Goal: Transaction & Acquisition: Purchase product/service

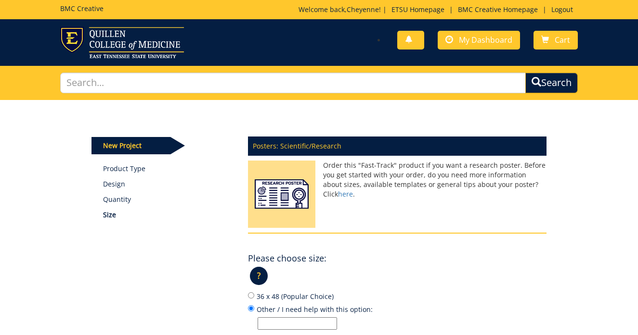
scroll to position [88, 0]
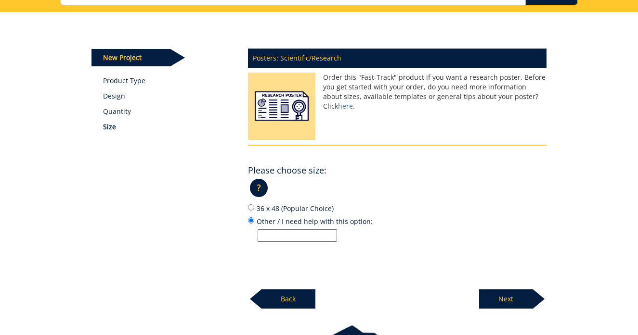
click at [250, 207] on input "36 x 48 (Popular Choice)" at bounding box center [251, 208] width 6 height 6
radio input "true"
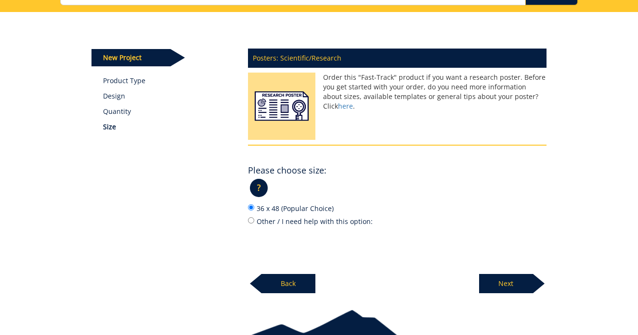
click at [257, 194] on p "?" at bounding box center [259, 188] width 18 height 18
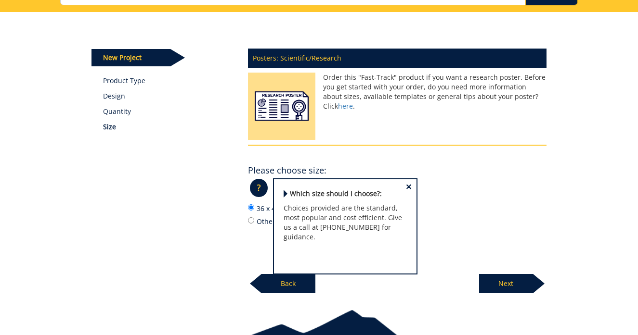
click at [408, 185] on span "×" at bounding box center [409, 187] width 6 height 10
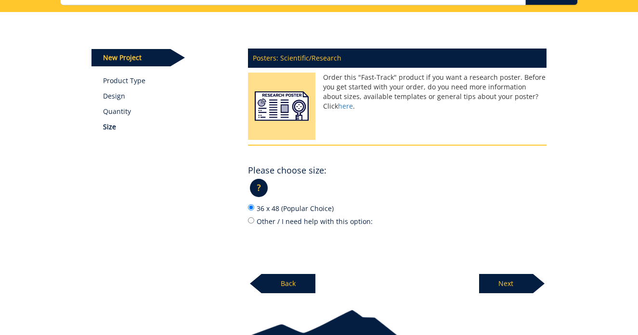
click at [255, 222] on label "Other / I need help with this option:" at bounding box center [397, 221] width 298 height 11
click at [254, 222] on input "Other / I need help with this option:" at bounding box center [251, 221] width 6 height 6
radio input "true"
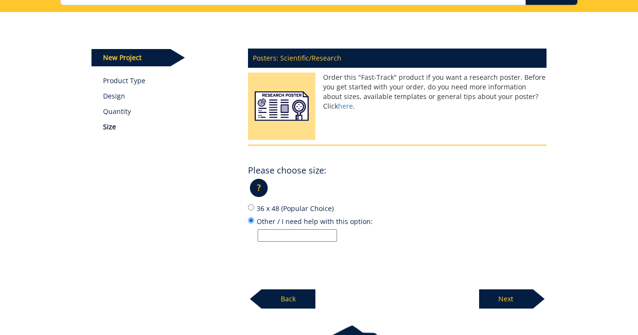
click at [277, 239] on input "Other / I need help with this option:" at bounding box center [297, 236] width 79 height 13
type input "$"
click at [267, 231] on input "48 Wide x 36 Tall" at bounding box center [297, 236] width 79 height 13
click at [303, 230] on input "48" Wide x 36 Tall" at bounding box center [297, 236] width 79 height 13
type input "48" Wide x 36" Tall"
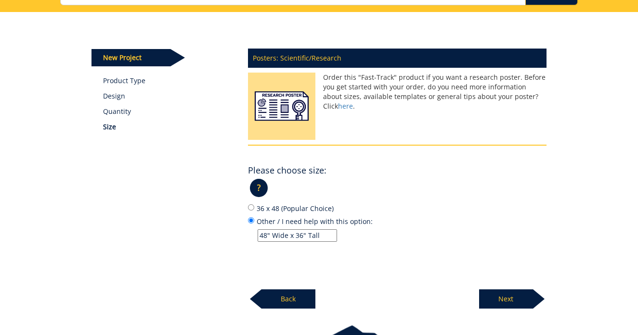
click at [360, 239] on p "48" Wide x 36" Tall" at bounding box center [402, 236] width 289 height 13
click at [254, 224] on input "Other / I need help with this option: 48" Wide x 36" Tall" at bounding box center [251, 221] width 6 height 6
click at [518, 298] on p "Next" at bounding box center [506, 299] width 54 height 19
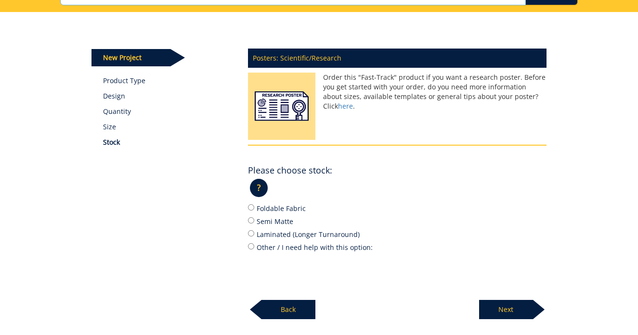
click at [282, 314] on p "Back" at bounding box center [288, 309] width 54 height 19
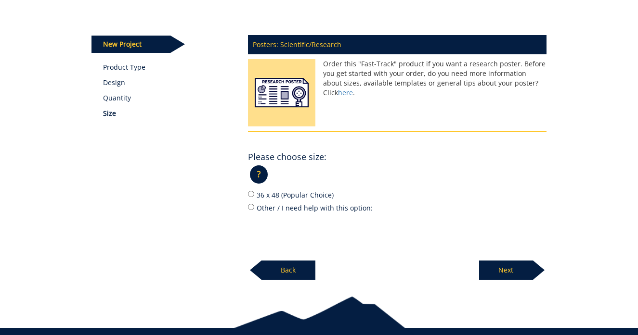
scroll to position [104, 0]
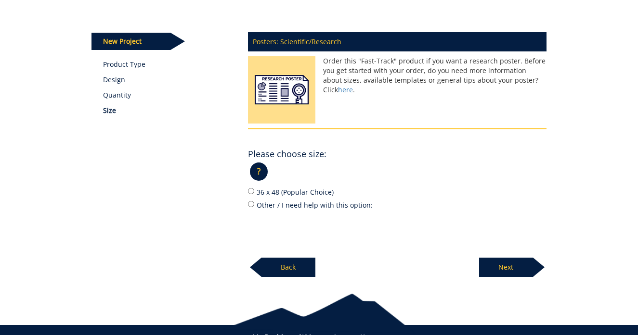
click at [252, 201] on input "Other / I need help with this option:" at bounding box center [251, 204] width 6 height 6
radio input "true"
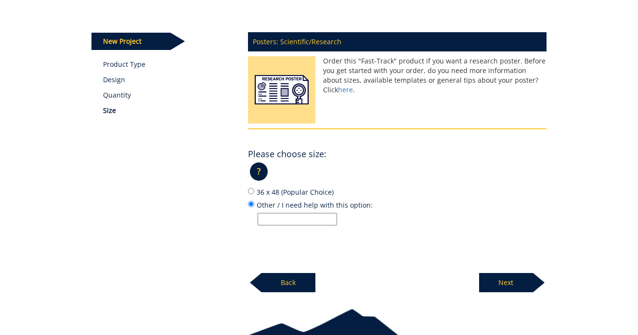
click at [279, 217] on input "Other / I need help with this option:" at bounding box center [297, 219] width 79 height 13
type input "48" Wide x 36" Tall"
click at [299, 255] on div "Posters: Scientific/Research Order this "Fast-Track" product if you want a rese…" at bounding box center [397, 159] width 313 height 267
click at [373, 209] on label "Other / I need help with this option: 48" Wide x 36" Tall" at bounding box center [397, 213] width 298 height 26
click at [254, 207] on input "Other / I need help with this option: 48" Wide x 36" Tall" at bounding box center [251, 204] width 6 height 6
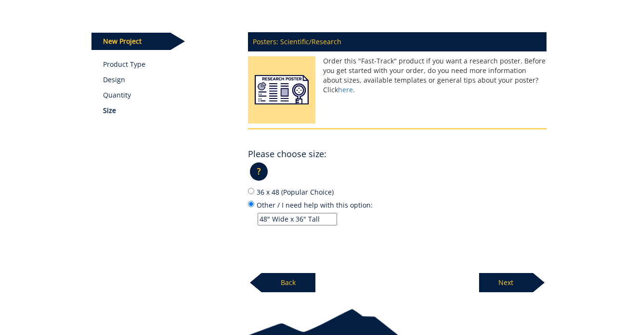
click at [491, 280] on p "Next" at bounding box center [506, 282] width 54 height 19
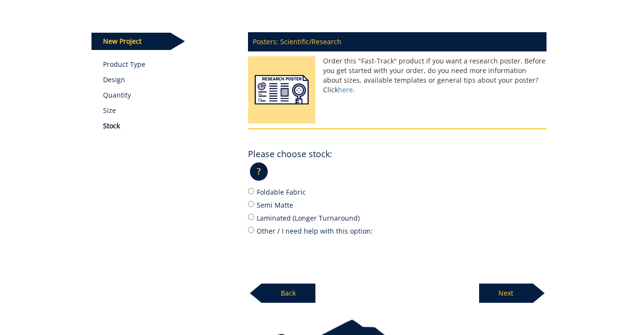
click at [248, 201] on input "Semi Matte" at bounding box center [251, 204] width 6 height 6
radio input "true"
click at [520, 290] on p "Next" at bounding box center [506, 293] width 54 height 19
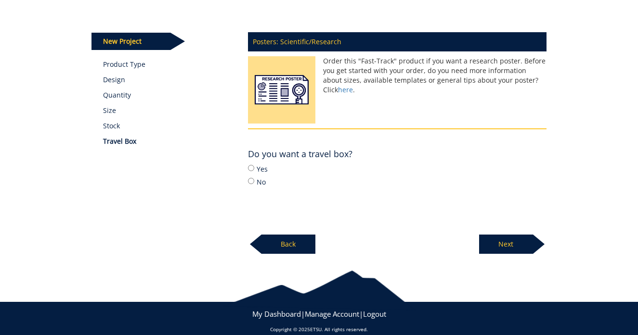
click at [251, 169] on input "Yes" at bounding box center [251, 168] width 6 height 6
radio input "true"
click at [520, 242] on p "Next" at bounding box center [506, 244] width 54 height 19
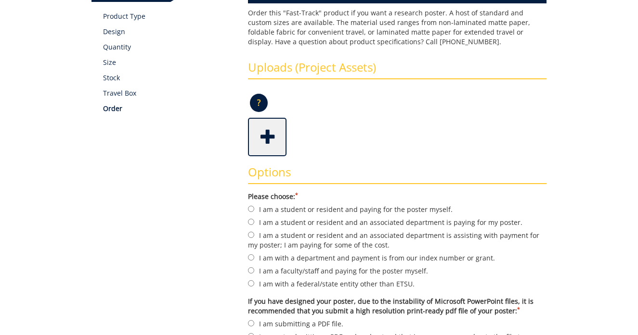
scroll to position [154, 0]
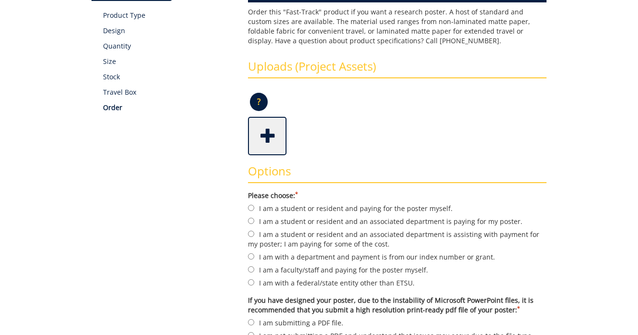
click at [250, 219] on input "I am a student or resident and an associated department is paying for my poster." at bounding box center [251, 221] width 6 height 6
radio input "true"
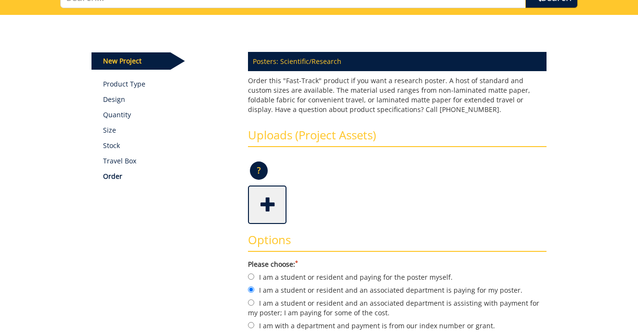
scroll to position [78, 0]
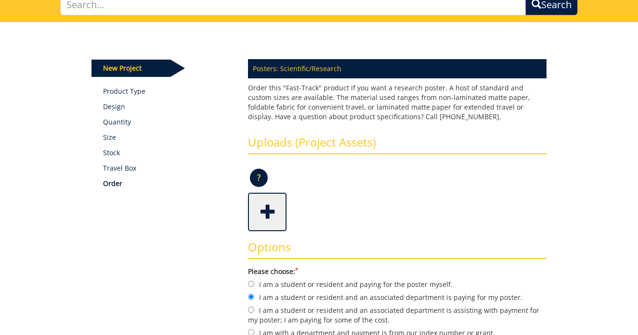
click at [259, 208] on span at bounding box center [268, 211] width 39 height 34
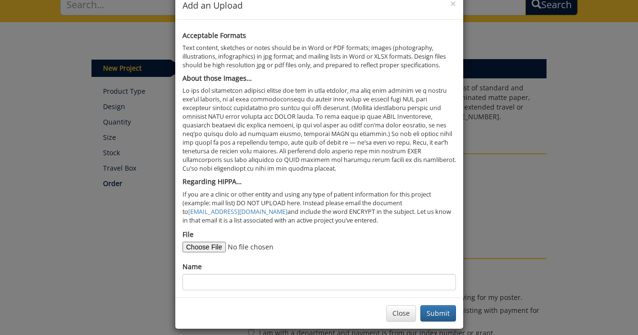
scroll to position [22, 0]
click at [213, 243] on input "File" at bounding box center [247, 248] width 131 height 11
type input "C:\fakepath\HIP FRACTURE POSTER PRINT.pdf"
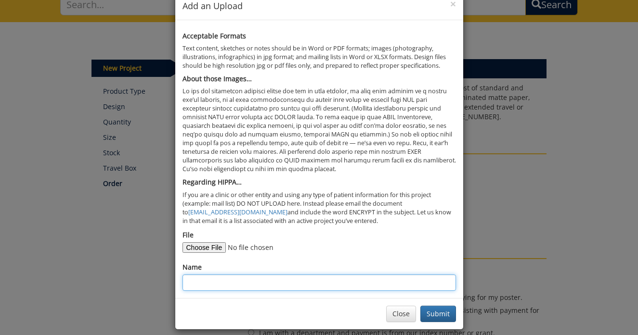
click at [381, 279] on input "Name" at bounding box center [318, 283] width 273 height 16
paste input "H"
click at [200, 275] on input "HIP Fractures and" at bounding box center [318, 283] width 273 height 16
click at [277, 278] on input "Hip Fractures and" at bounding box center [318, 283] width 273 height 16
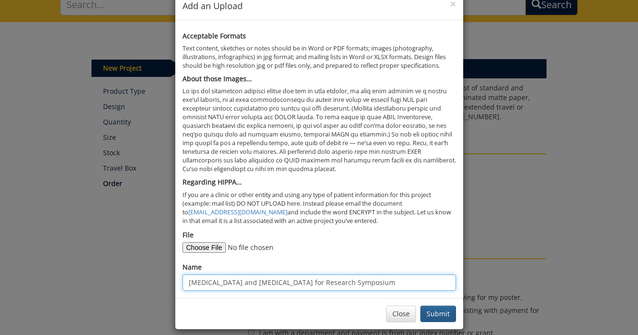
type input "Hip Fractures and Dementia for Research Symposium"
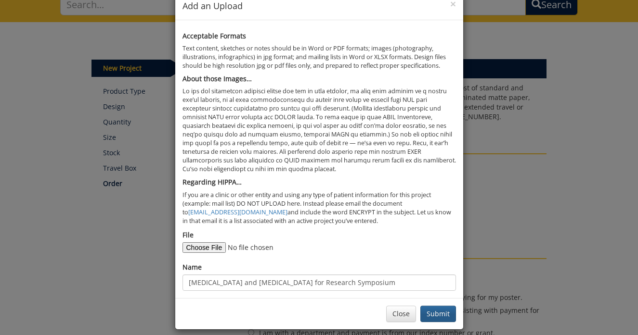
click at [446, 306] on button "Submit" at bounding box center [438, 314] width 36 height 16
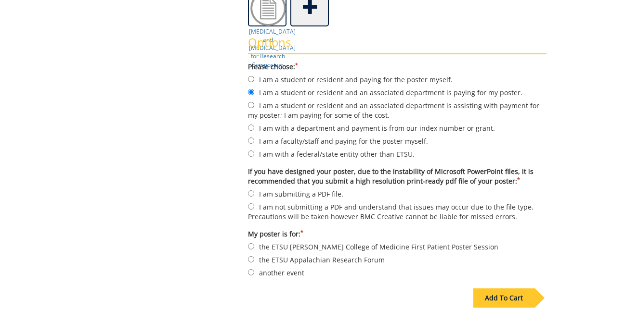
scroll to position [280, 0]
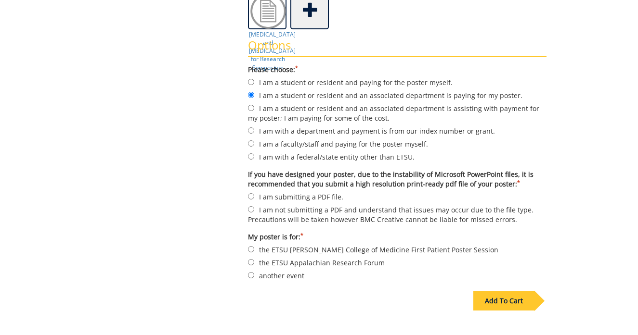
click at [253, 200] on input "I am submitting a PDF file." at bounding box center [251, 196] width 6 height 6
radio input "true"
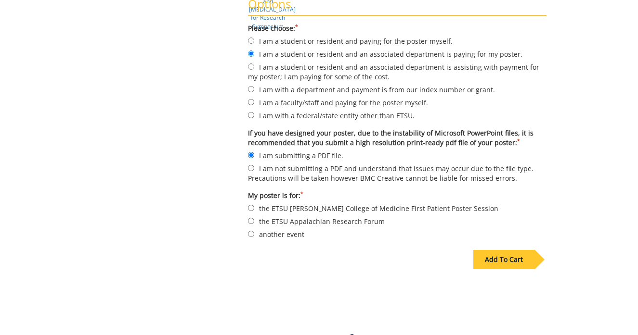
scroll to position [322, 0]
click at [252, 232] on input "another event" at bounding box center [251, 233] width 6 height 6
radio input "true"
click at [511, 259] on div "Add To Cart" at bounding box center [503, 258] width 61 height 19
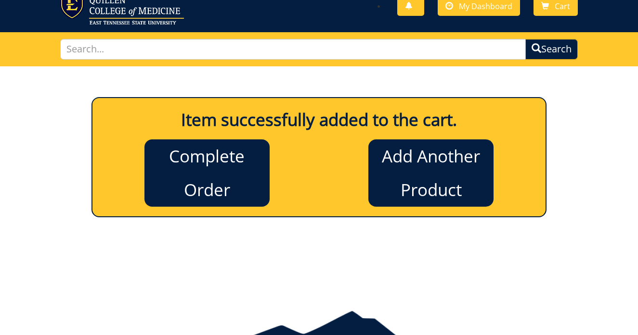
scroll to position [33, 0]
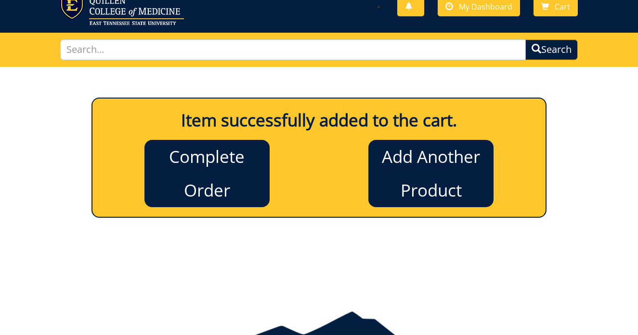
click at [194, 174] on link "Complete Order" at bounding box center [206, 173] width 125 height 67
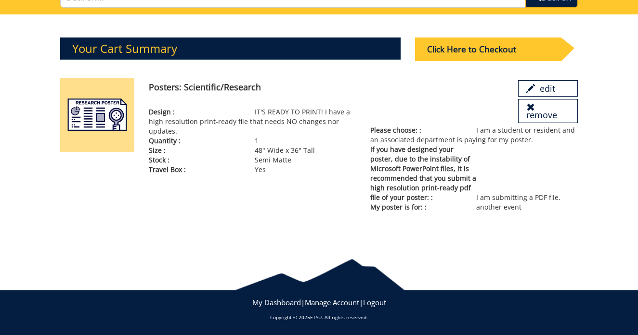
scroll to position [86, 0]
click at [465, 49] on div "Click Here to Checkout" at bounding box center [488, 50] width 146 height 24
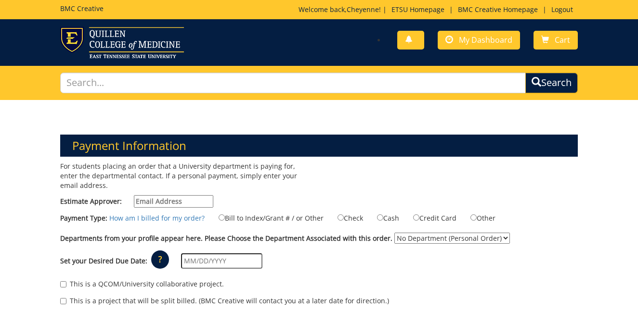
paste input "SHORTCL@mail.etsu.edu"
type input "SHORTCL@mail.etsu.edu"
click at [222, 218] on input "Bill to Index/Grant # / or Other" at bounding box center [222, 218] width 6 height 6
radio input "true"
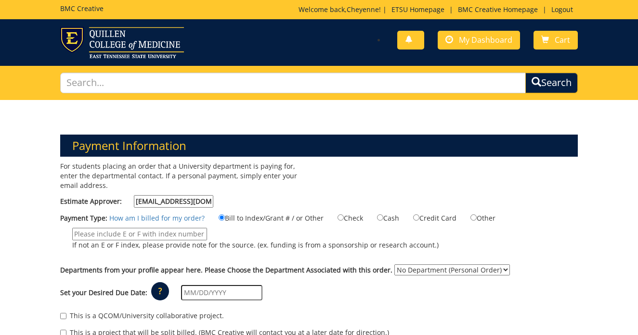
click at [158, 229] on input "If not an E or F index, please provide note for the source. (ex. funding is fro…" at bounding box center [139, 234] width 135 height 13
paste input "E31570"
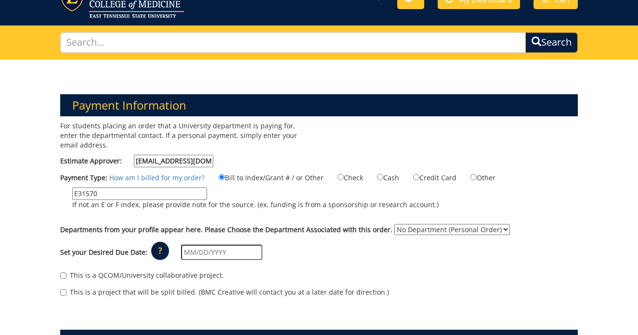
scroll to position [43, 0]
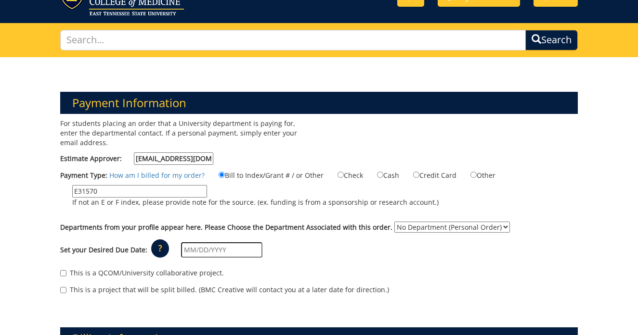
type input "E31570"
click at [446, 251] on div "Set your Desired Due Date: ? × How long will my project take to finish? : Pleas…" at bounding box center [318, 250] width 531 height 26
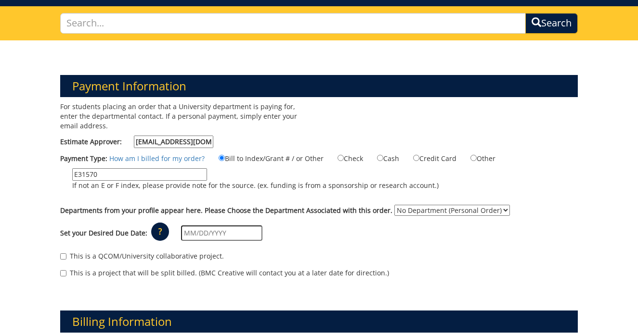
scroll to position [64, 0]
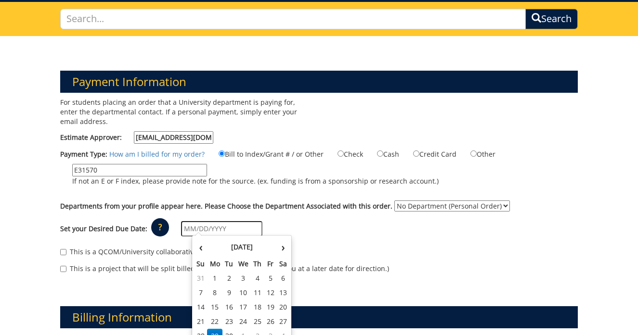
click at [203, 227] on input "text" at bounding box center [221, 228] width 81 height 15
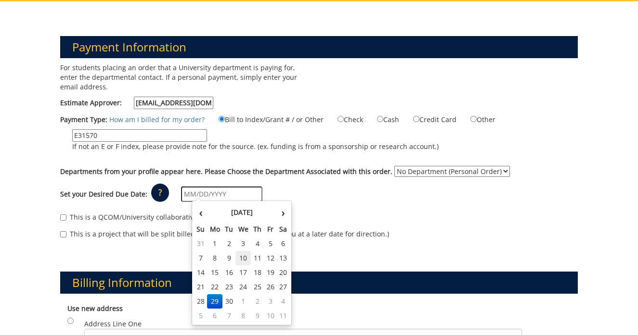
scroll to position [107, 0]
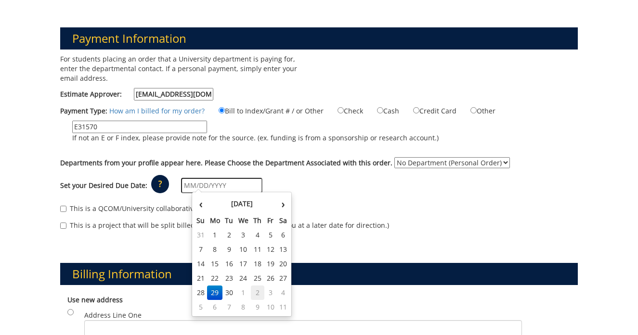
click at [255, 293] on td "2" at bounding box center [257, 293] width 13 height 14
type input "[DATE]"
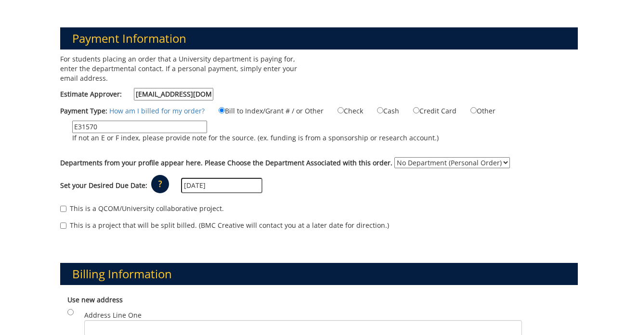
click at [67, 206] on label "This is a QCOM/University collaborative project." at bounding box center [142, 209] width 164 height 10
click at [66, 206] on input "This is a QCOM/University collaborative project." at bounding box center [63, 209] width 6 height 6
checkbox input "true"
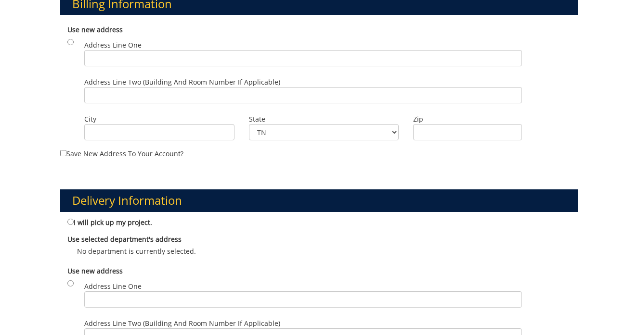
scroll to position [382, 0]
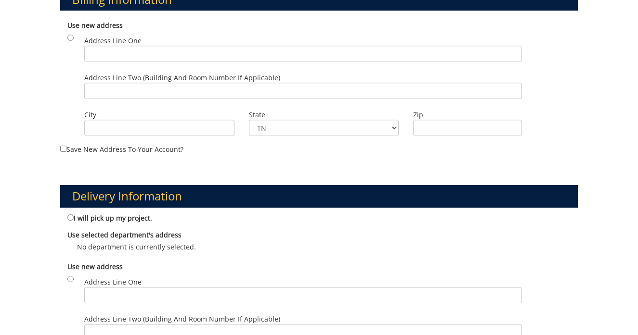
click at [74, 213] on label "I will pick up my project." at bounding box center [109, 218] width 85 height 11
click at [74, 215] on input "I will pick up my project." at bounding box center [70, 218] width 6 height 6
radio input "true"
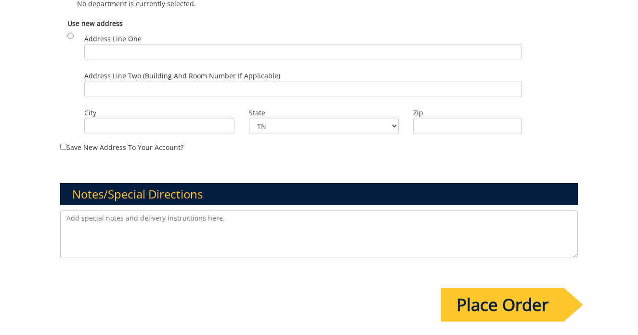
scroll to position [637, 0]
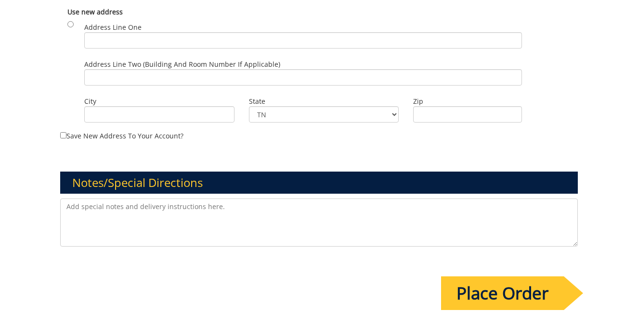
click at [243, 212] on textarea at bounding box center [318, 223] width 517 height 48
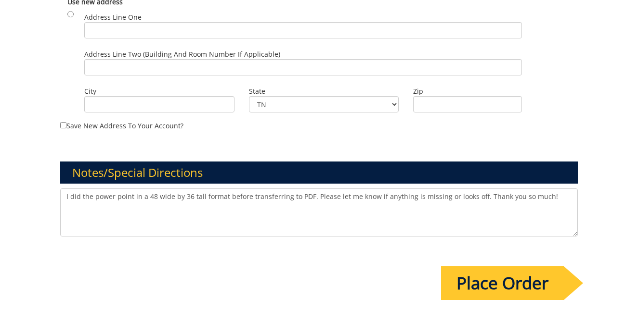
scroll to position [673, 0]
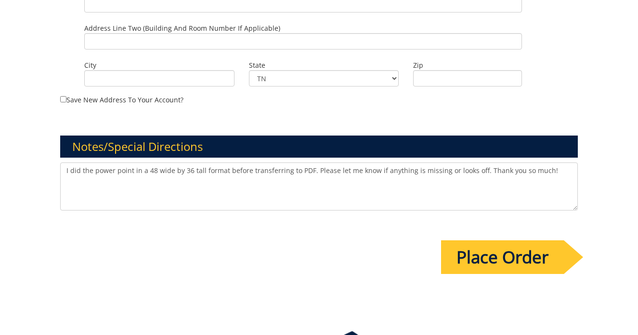
type textarea "I did the power point in a 48 wide by 36 tall format before transferring to PDF…"
click at [472, 249] on input "Place Order" at bounding box center [502, 258] width 123 height 34
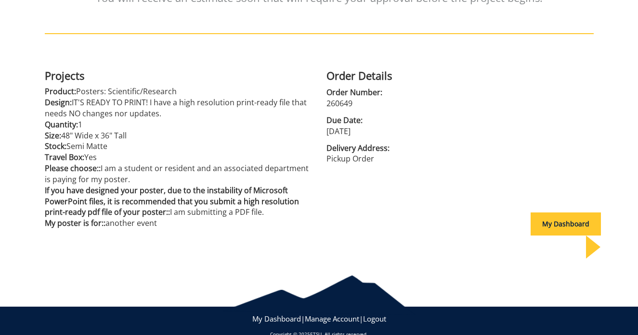
scroll to position [193, 0]
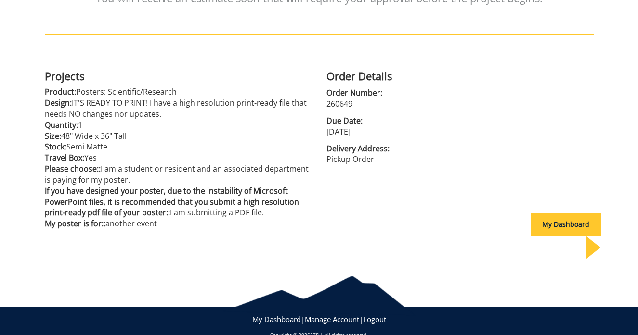
click at [541, 226] on div "My Dashboard" at bounding box center [565, 224] width 70 height 23
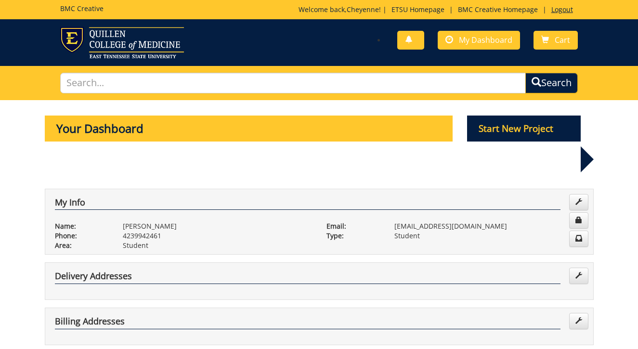
click at [564, 9] on link "Logout" at bounding box center [561, 9] width 31 height 9
